Goal: Task Accomplishment & Management: Complete application form

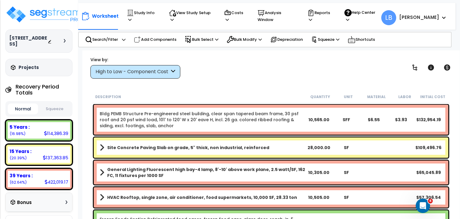
click at [106, 70] on div "High to Low - Component Cost" at bounding box center [133, 71] width 74 height 7
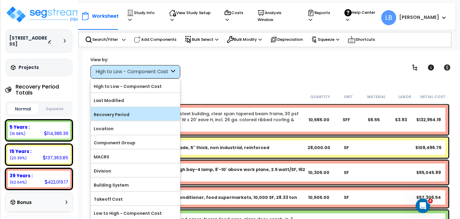
click at [117, 116] on label "Recovery Period" at bounding box center [135, 114] width 89 height 9
click at [0, 0] on input "Recovery Period" at bounding box center [0, 0] width 0 height 0
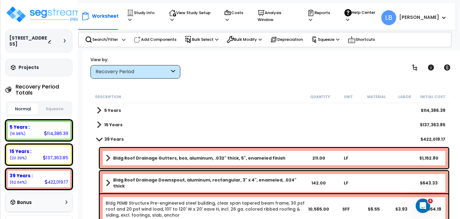
click at [119, 111] on b "5 Years" at bounding box center [112, 110] width 17 height 6
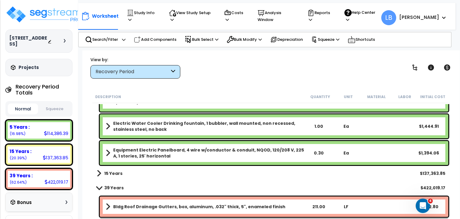
scroll to position [1045, 0]
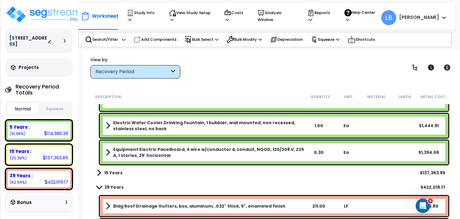
click at [117, 171] on b "15 Years" at bounding box center [113, 173] width 18 height 6
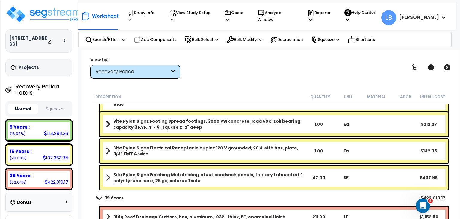
scroll to position [1547, 0]
click at [43, 14] on img at bounding box center [44, 14] width 78 height 18
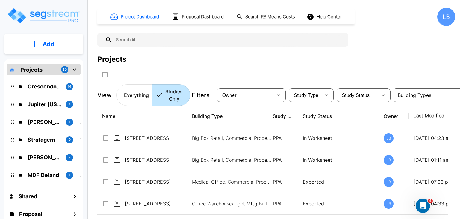
click at [49, 45] on p "Add" at bounding box center [49, 44] width 12 height 9
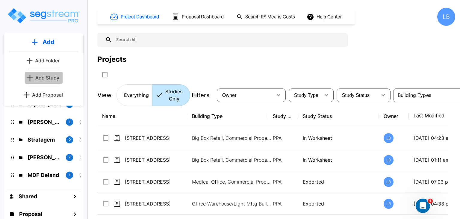
click at [50, 76] on p "Add Study" at bounding box center [47, 77] width 24 height 7
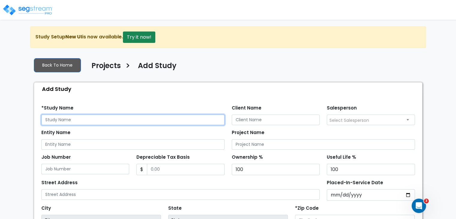
click at [85, 117] on input "text" at bounding box center [132, 119] width 183 height 10
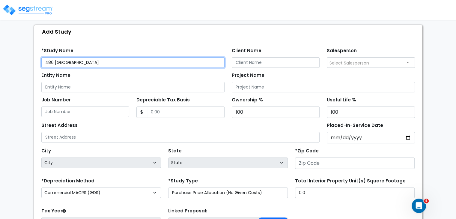
type input "486 Singing Oaks"
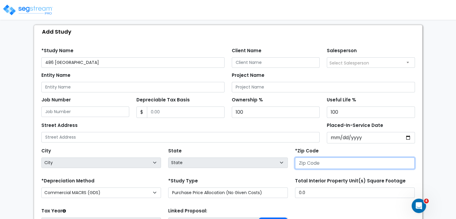
click at [314, 164] on input "number" at bounding box center [355, 162] width 120 height 11
type input "7"
select select "LA"
type input "78"
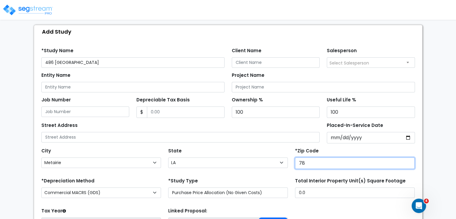
select select "[GEOGRAPHIC_DATA]"
type input "78070"
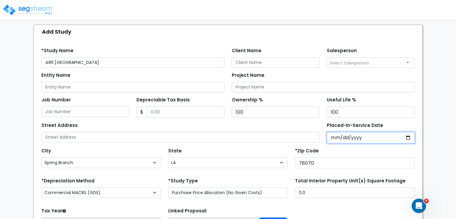
click at [331, 138] on input "Placed-In-Service Date" at bounding box center [370, 137] width 88 height 11
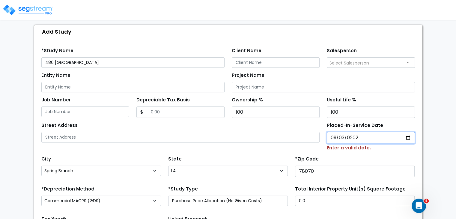
type input "2025-09-03"
select select "2025"
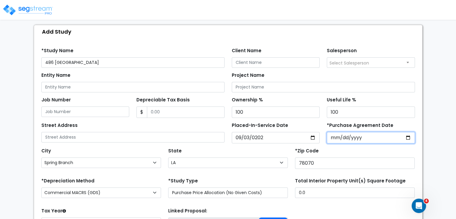
click at [334, 138] on input "*Purchase Agreement Date" at bounding box center [370, 137] width 88 height 11
type input "2025-09-03"
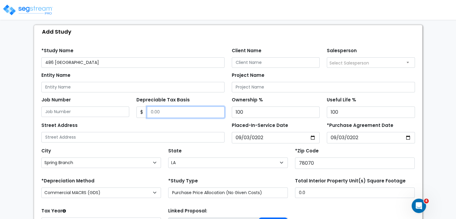
click at [193, 111] on input "Depreciable Tax Basis" at bounding box center [186, 111] width 78 height 11
type input "1,960,000"
click at [205, 125] on div "Street Address" at bounding box center [132, 132] width 183 height 22
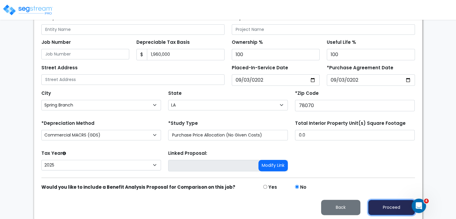
click at [385, 203] on button "Proceed" at bounding box center [391, 206] width 47 height 15
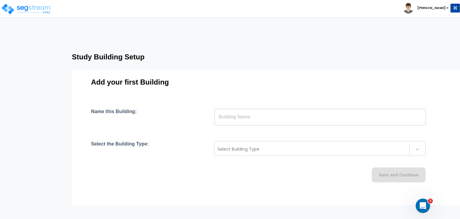
click at [233, 114] on input "text" at bounding box center [319, 116] width 211 height 17
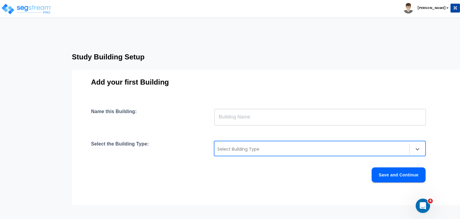
click at [249, 148] on div at bounding box center [311, 148] width 189 height 7
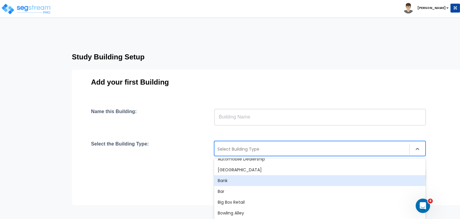
scroll to position [38, 0]
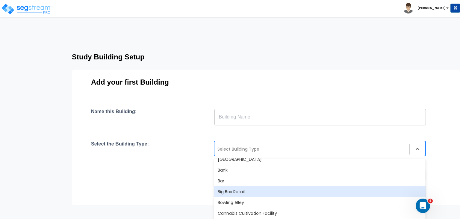
click at [246, 190] on div "Big Box Retail" at bounding box center [319, 191] width 211 height 11
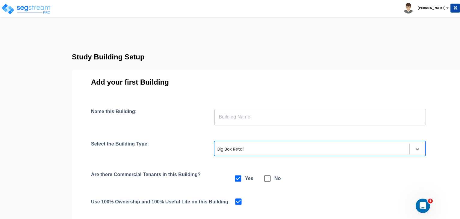
click at [212, 169] on div "Name this Building: ​ Select the Building Type: option Big Box Retail, selected…" at bounding box center [267, 179] width 353 height 142
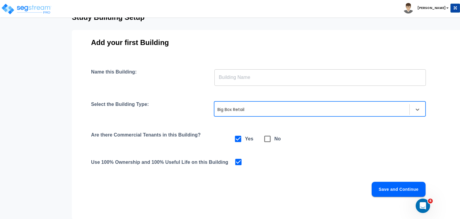
scroll to position [40, 0]
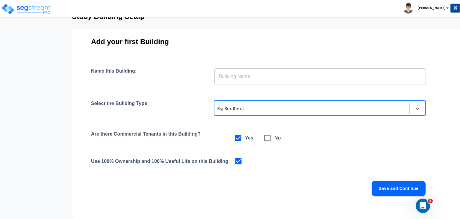
click at [266, 137] on icon at bounding box center [267, 138] width 8 height 8
checkbox input "false"
checkbox input "true"
click at [266, 137] on icon at bounding box center [267, 138] width 6 height 6
click at [379, 186] on button "Save and Continue" at bounding box center [399, 188] width 54 height 15
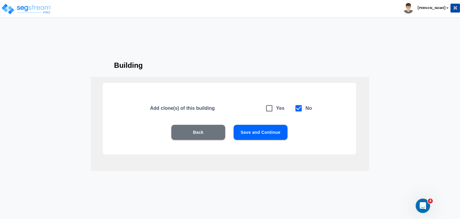
scroll to position [13, 0]
click at [273, 134] on button "Save and Continue" at bounding box center [261, 132] width 54 height 15
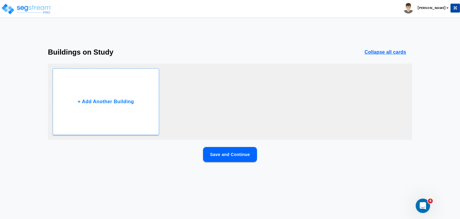
scroll to position [0, 0]
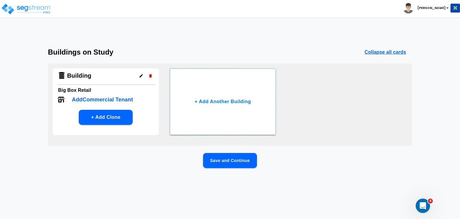
click at [235, 158] on button "Save and Continue" at bounding box center [230, 160] width 54 height 15
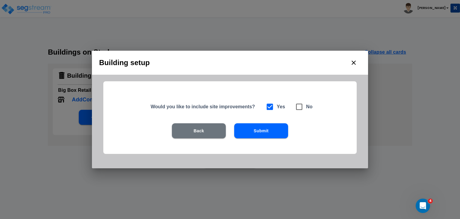
click at [264, 130] on button "Submit" at bounding box center [261, 130] width 54 height 15
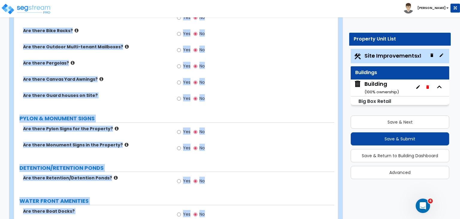
scroll to position [887, 0]
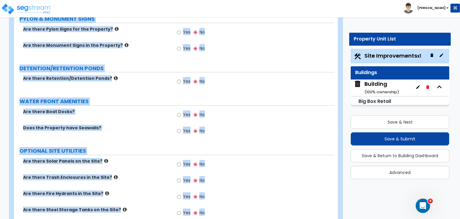
drag, startPoint x: 14, startPoint y: 39, endPoint x: 298, endPoint y: 232, distance: 344.0
copy div "Customize 486 Singing Oaks Property Units Site Improvements Import Values from …"
click at [131, 108] on div "Are there Boat Docks? Yes No" at bounding box center [174, 116] width 320 height 16
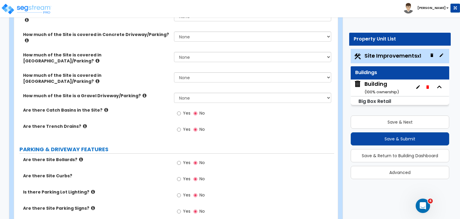
scroll to position [138, 0]
